Goal: Task Accomplishment & Management: Manage account settings

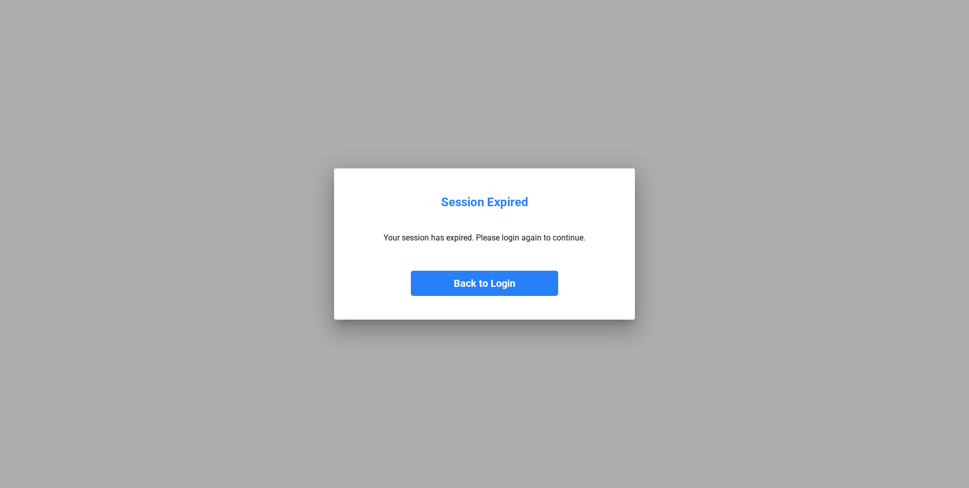
click at [448, 286] on button "Back to Login" at bounding box center [484, 283] width 147 height 25
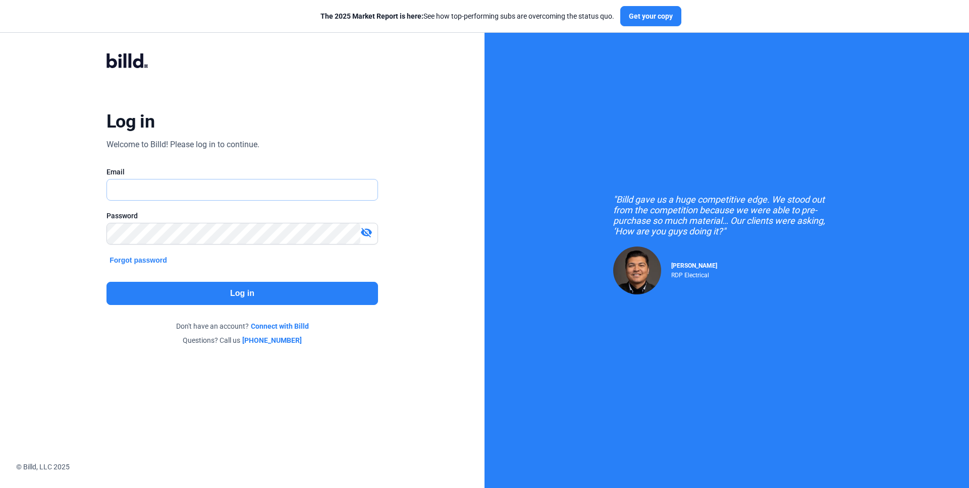
type input "[EMAIL_ADDRESS][DOMAIN_NAME]"
click at [210, 297] on button "Log in" at bounding box center [241, 293] width 271 height 23
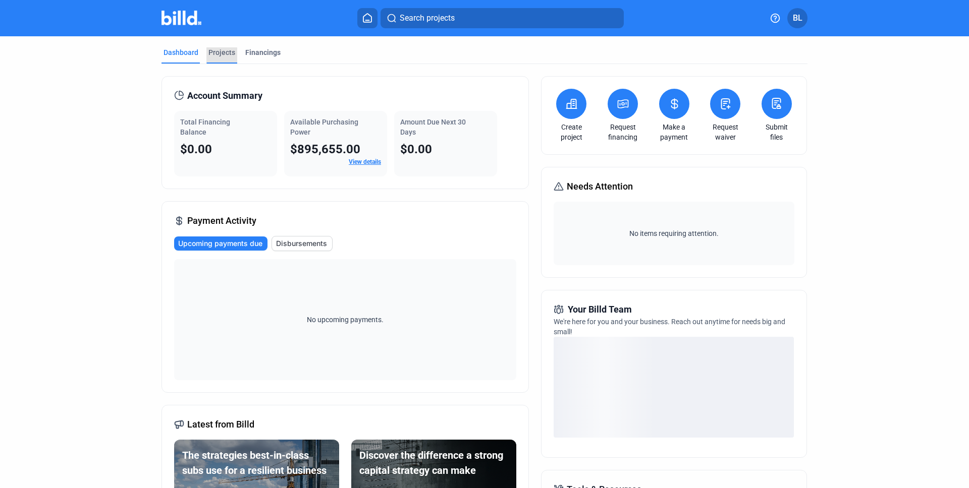
click at [225, 57] on div "Projects" at bounding box center [221, 52] width 27 height 10
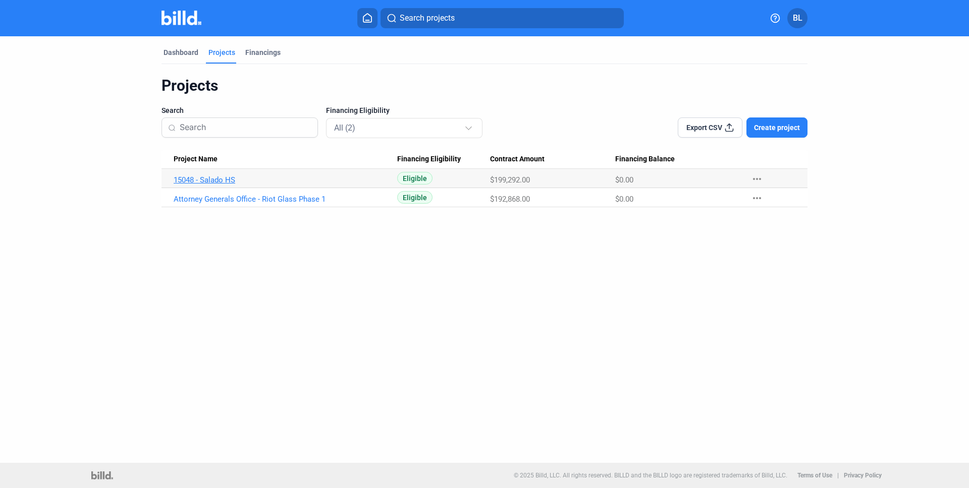
drag, startPoint x: 436, startPoint y: 180, endPoint x: 394, endPoint y: 179, distance: 42.4
click at [394, 179] on tr "15048 - Salado HS Eligible $199,292.00 $0.00 more_horiz" at bounding box center [484, 178] width 646 height 19
drag, startPoint x: 530, startPoint y: 178, endPoint x: 484, endPoint y: 175, distance: 46.5
click at [484, 175] on tr "15048 - Salado HS Eligible $199,292.00 $0.00 more_horiz" at bounding box center [484, 178] width 646 height 19
click at [761, 173] on mat-icon "more_horiz" at bounding box center [757, 179] width 12 height 12
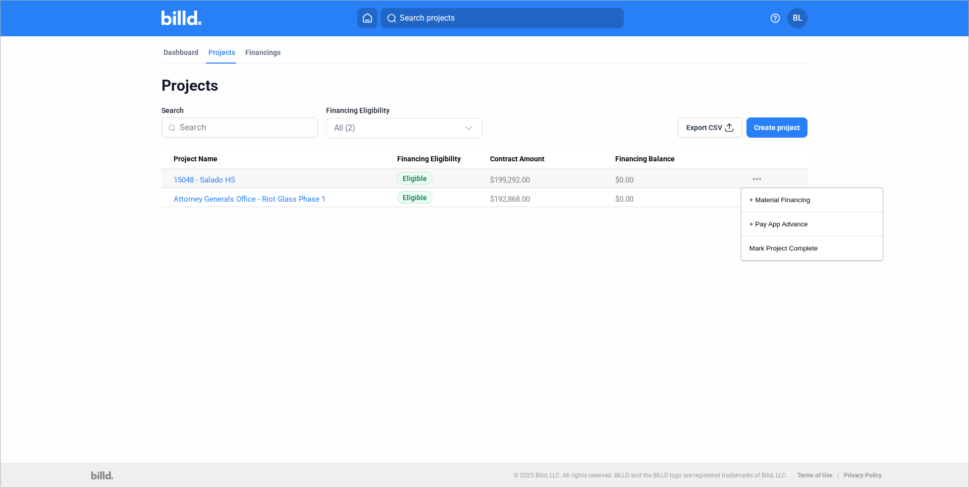
click at [606, 318] on div at bounding box center [484, 244] width 969 height 488
click at [185, 42] on mat-tab-group "Dashboard Projects Financings Projects Search Financing Eligibility All (2) Exp…" at bounding box center [484, 121] width 646 height 171
click at [756, 198] on mat-icon "more_horiz" at bounding box center [757, 198] width 12 height 12
click at [617, 284] on div at bounding box center [484, 244] width 969 height 488
click at [177, 52] on div "Dashboard" at bounding box center [180, 52] width 35 height 10
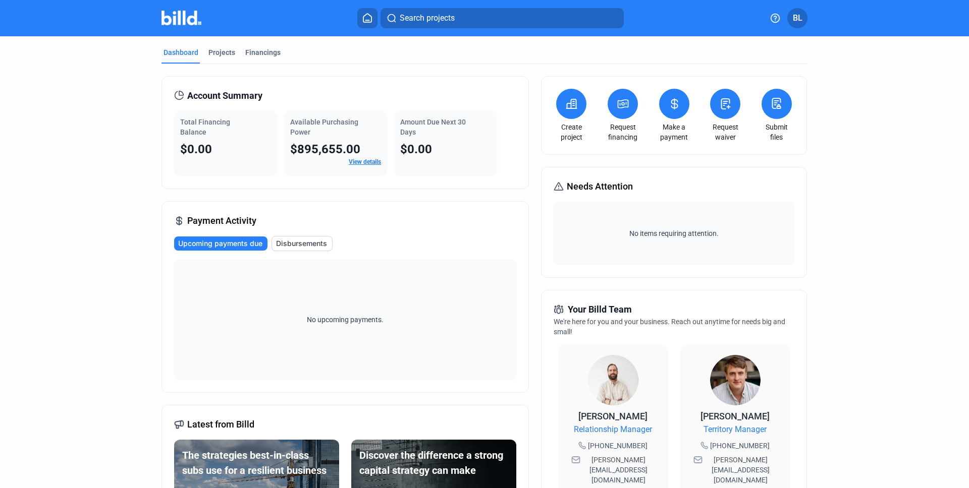
drag, startPoint x: 225, startPoint y: 149, endPoint x: 142, endPoint y: 136, distance: 83.7
click at [142, 136] on div "Dashboard Projects Financings Account Summary Total Financing Balance $0.00 Ava…" at bounding box center [484, 380] width 686 height 688
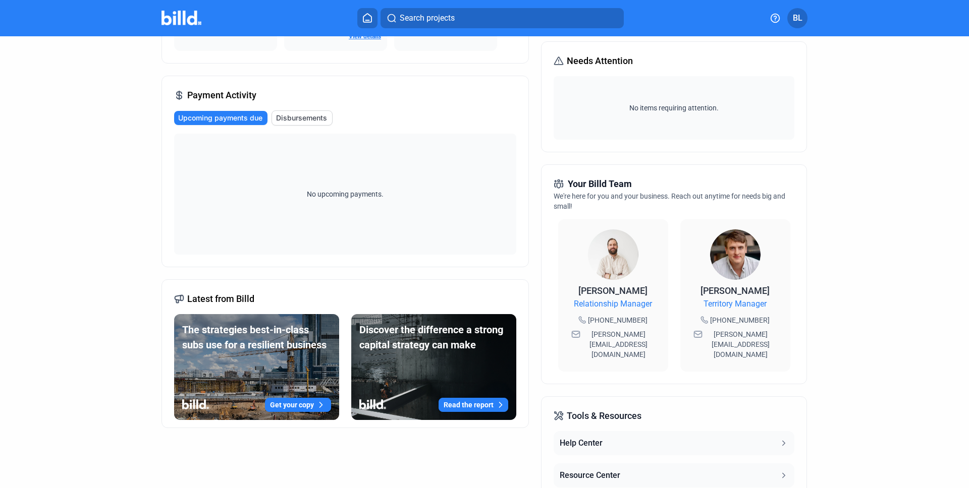
scroll to position [66, 0]
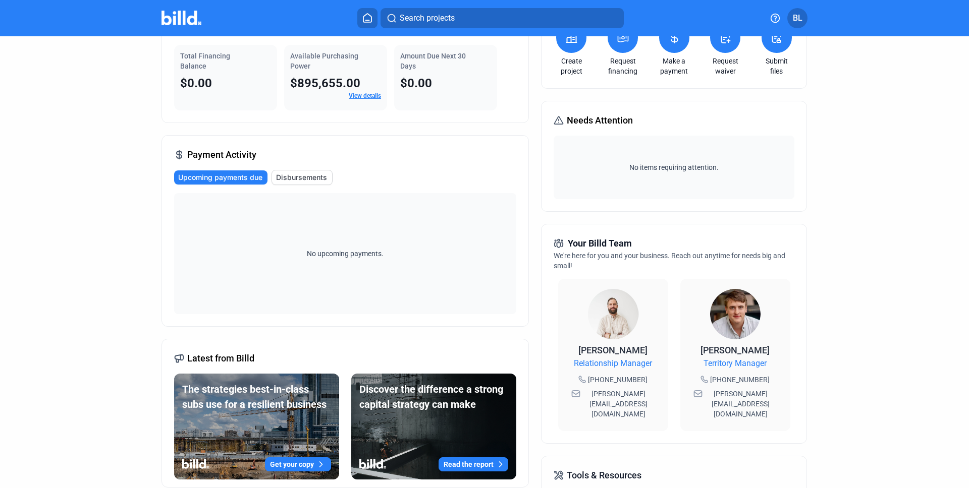
click at [299, 176] on span "Disbursements" at bounding box center [301, 178] width 51 height 10
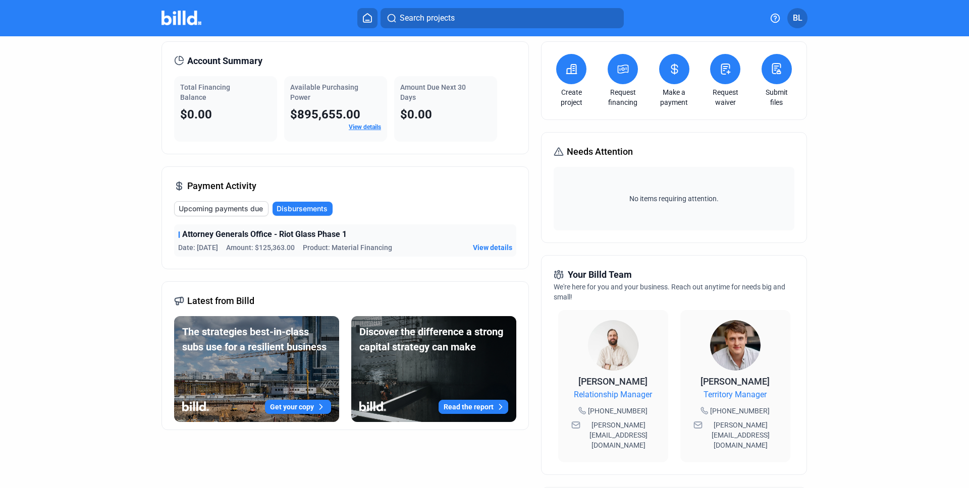
scroll to position [0, 0]
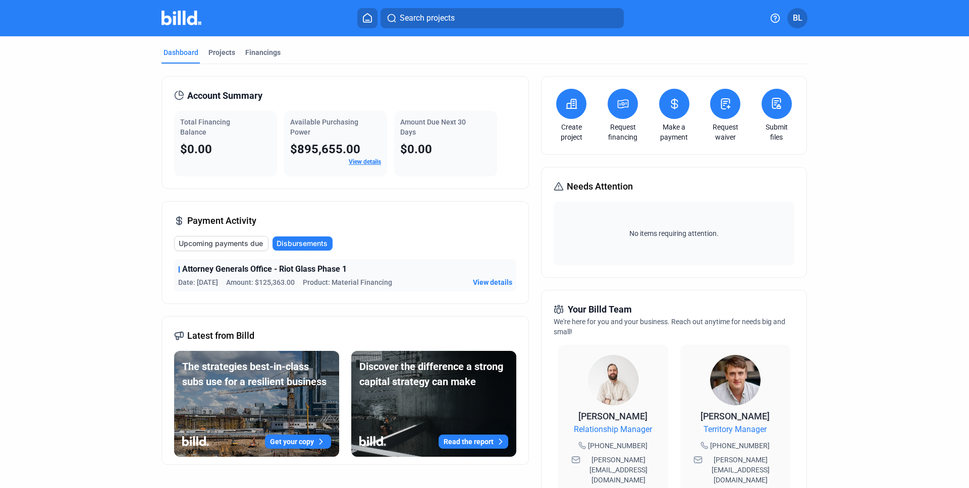
drag, startPoint x: 404, startPoint y: 284, endPoint x: 103, endPoint y: 282, distance: 300.2
click at [103, 282] on dashboard "Dashboard Projects Financings Account Summary Total Financing Balance $0.00 Ava…" at bounding box center [484, 380] width 872 height 688
click at [227, 247] on span "Upcoming payments due" at bounding box center [221, 244] width 84 height 10
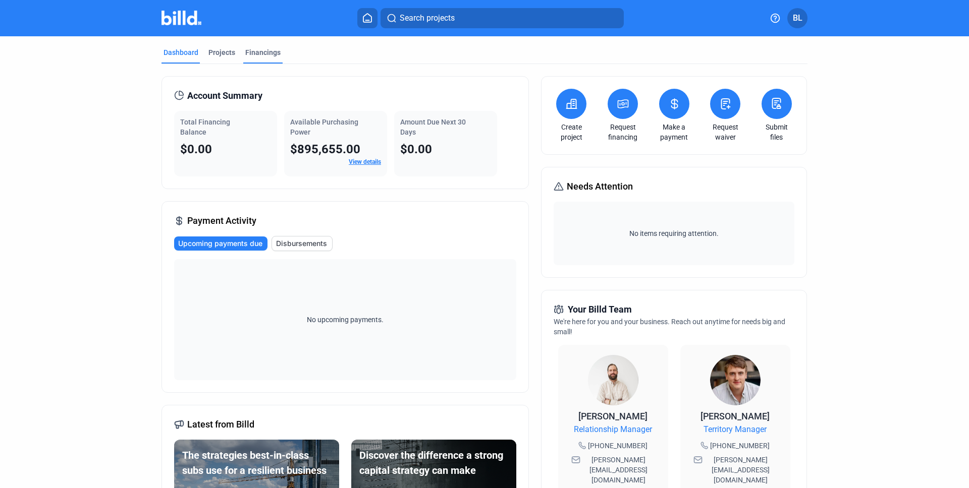
click at [244, 58] on div "Financings" at bounding box center [262, 55] width 39 height 16
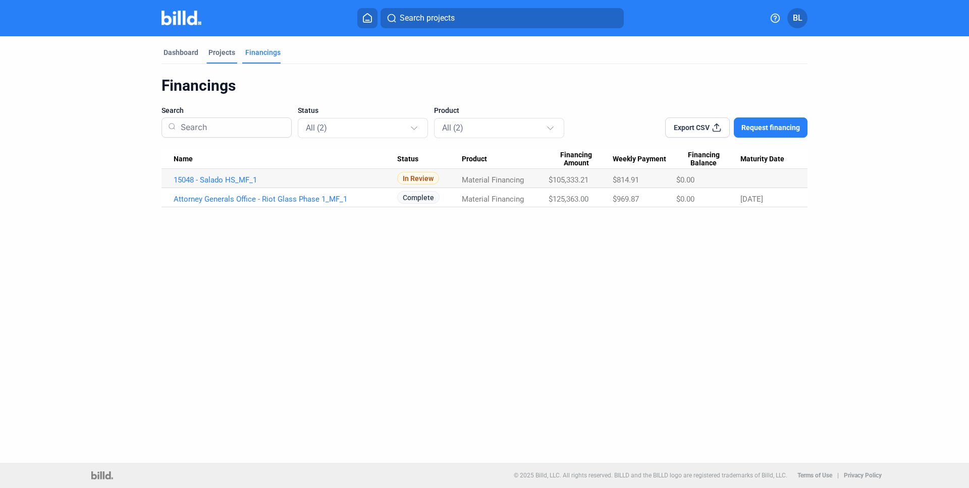
click at [224, 49] on div "Projects" at bounding box center [221, 52] width 27 height 10
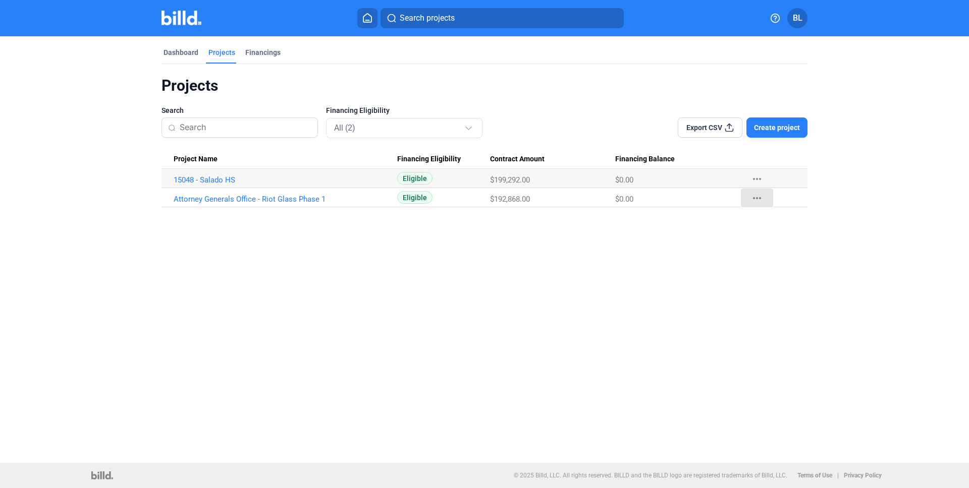
click at [751, 200] on mat-icon "more_horiz" at bounding box center [757, 198] width 12 height 12
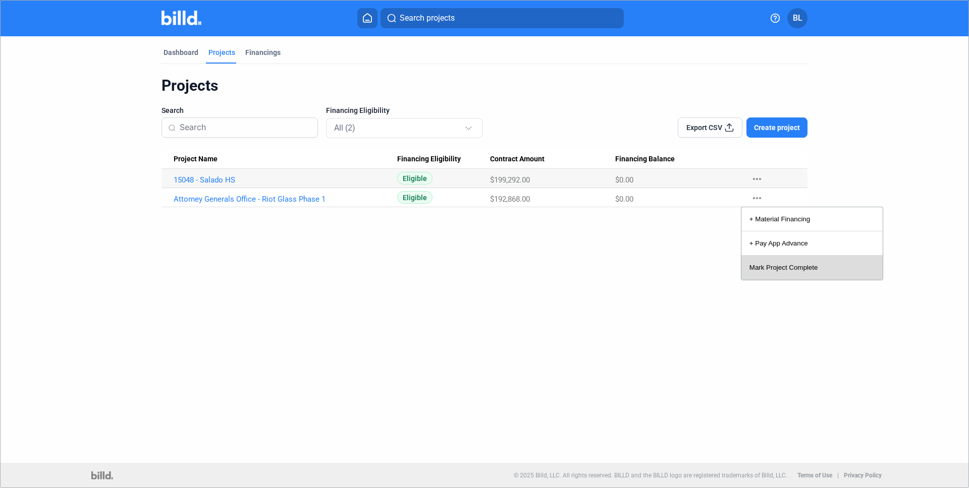
click at [785, 274] on button "Mark Project Complete" at bounding box center [811, 268] width 141 height 24
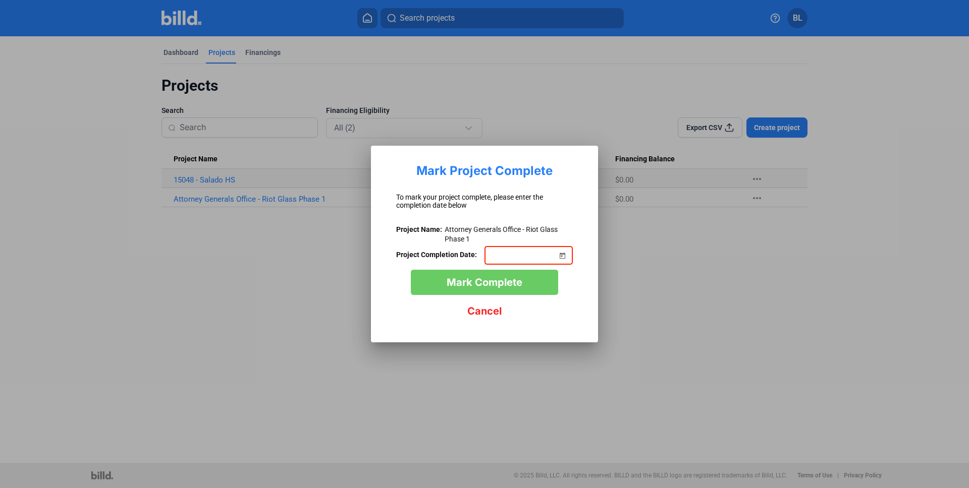
click at [490, 310] on span "Cancel" at bounding box center [484, 311] width 34 height 12
